Goal: Information Seeking & Learning: Learn about a topic

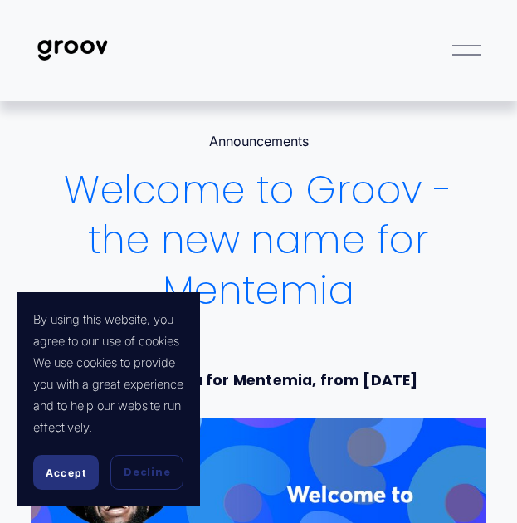
click at [88, 472] on button "Accept" at bounding box center [66, 472] width 66 height 35
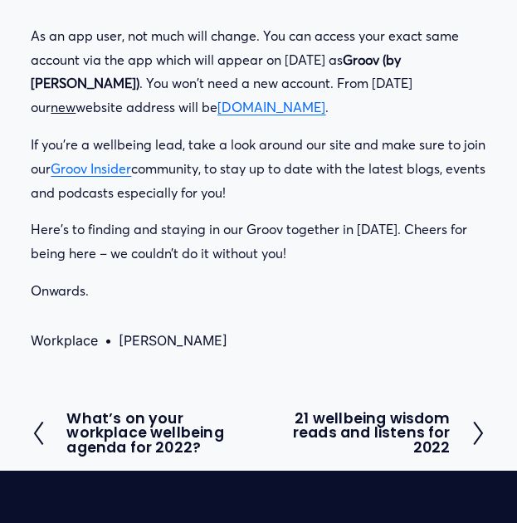
scroll to position [2451, 0]
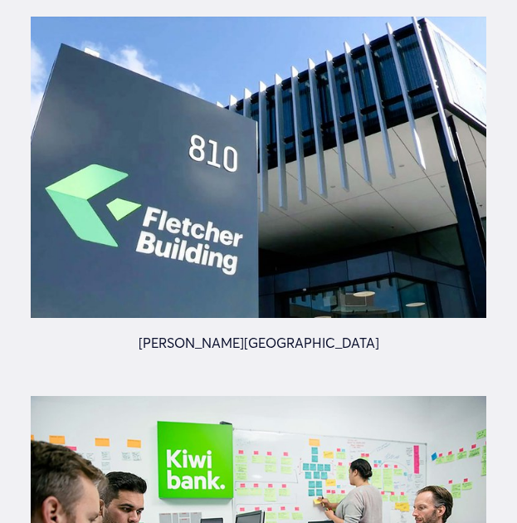
scroll to position [3698, 0]
